Goal: Transaction & Acquisition: Purchase product/service

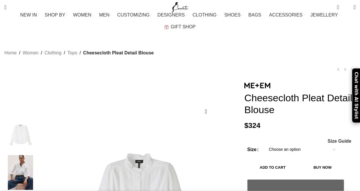
scroll to position [29, 0]
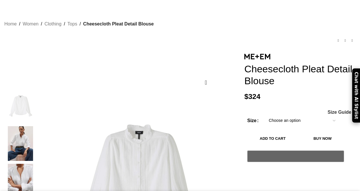
click at [296, 115] on select "Choose an option 4 UK 6 UK 8 [GEOGRAPHIC_DATA] 10 [GEOGRAPHIC_DATA] 12 [GEOGRAP…" at bounding box center [301, 121] width 75 height 12
click at [264, 115] on select "Choose an option 4 UK 6 UK 8 [GEOGRAPHIC_DATA] 10 [GEOGRAPHIC_DATA] 12 [GEOGRAP…" at bounding box center [301, 121] width 75 height 12
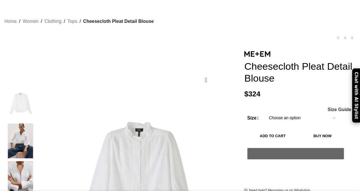
select select "8-[GEOGRAPHIC_DATA]"
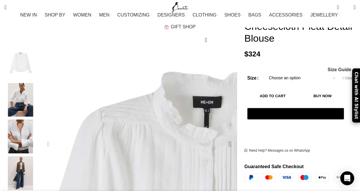
scroll to position [116, 0]
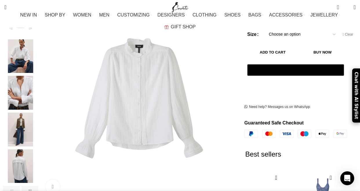
click at [25, 87] on img "3 / 7" at bounding box center [20, 93] width 35 height 34
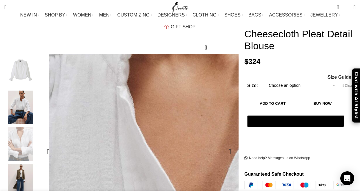
scroll to position [0, 0]
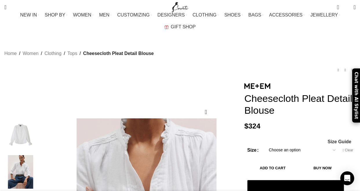
click at [300, 122] on p "$ 324" at bounding box center [299, 126] width 111 height 9
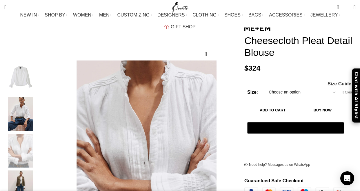
scroll to position [0, 61]
click at [30, 107] on img "2 / 7" at bounding box center [20, 114] width 35 height 34
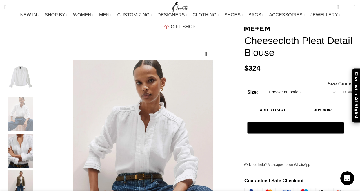
click at [28, 75] on img "1 / 7" at bounding box center [20, 78] width 35 height 34
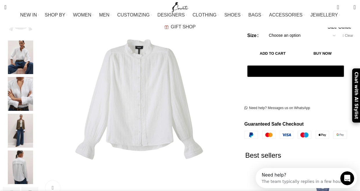
scroll to position [116, 0]
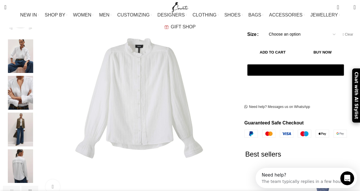
click at [14, 154] on img "5 / 7" at bounding box center [20, 166] width 35 height 34
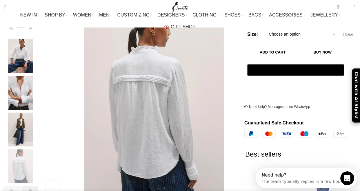
click at [31, 186] on div "Next slide" at bounding box center [29, 190] width 17 height 9
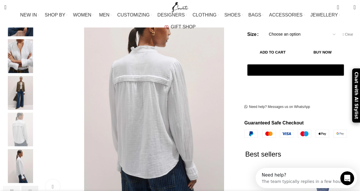
click at [31, 186] on div "Next slide" at bounding box center [29, 190] width 17 height 9
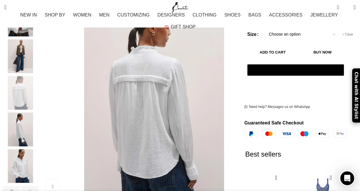
click at [31, 186] on div "Next slide" at bounding box center [29, 190] width 17 height 9
click at [26, 165] on img "7 / 7" at bounding box center [20, 166] width 35 height 34
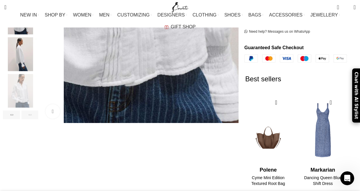
scroll to position [0, 0]
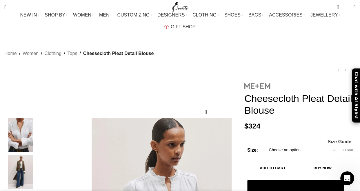
click at [254, 83] on img at bounding box center [257, 86] width 26 height 6
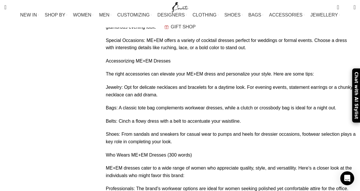
scroll to position [2848, 0]
